Goal: Find specific page/section

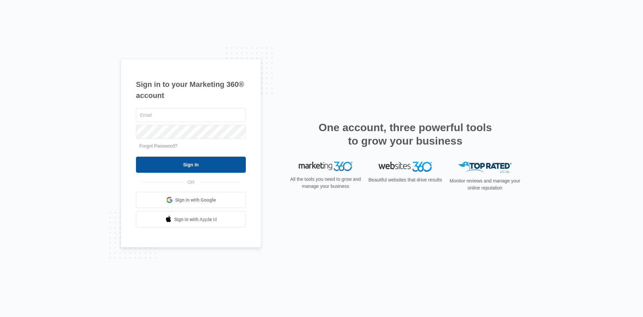
type input "[EMAIL_ADDRESS][DOMAIN_NAME]"
click at [184, 165] on input "Sign In" at bounding box center [191, 164] width 110 height 16
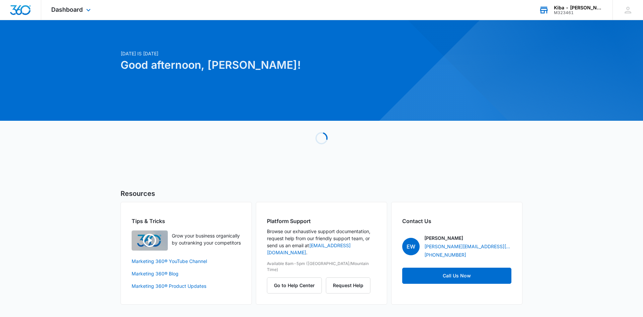
click at [578, 8] on div "Kiba - [PERSON_NAME]" at bounding box center [578, 7] width 49 height 5
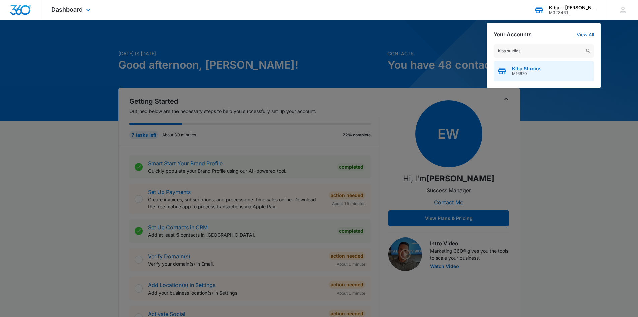
type input "kiba studios"
click at [536, 72] on span "M16670" at bounding box center [526, 73] width 29 height 5
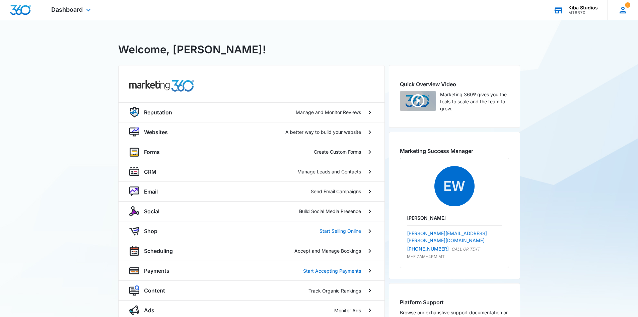
click at [623, 7] on icon at bounding box center [623, 10] width 7 height 7
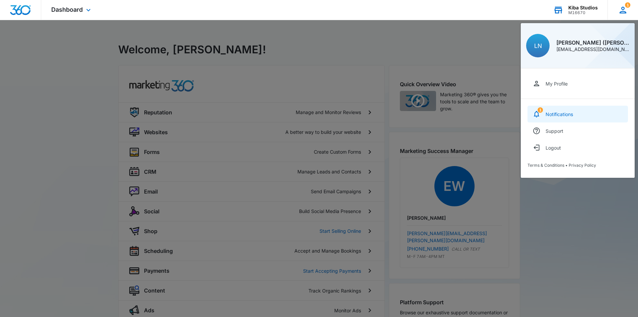
click at [562, 112] on div "Notifications" at bounding box center [559, 114] width 27 height 6
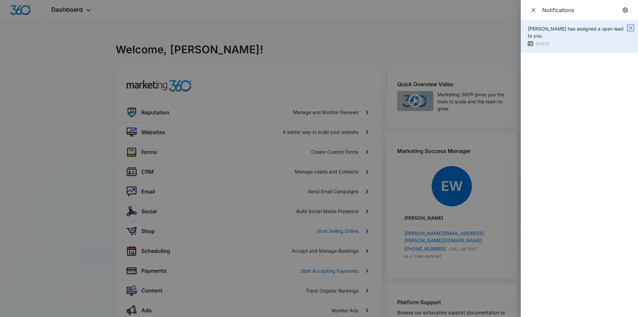
click at [630, 29] on icon "button" at bounding box center [630, 27] width 5 height 5
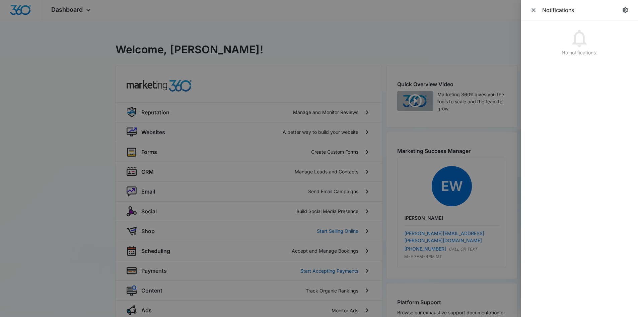
click at [375, 43] on div at bounding box center [319, 158] width 638 height 317
